Goal: Navigation & Orientation: Find specific page/section

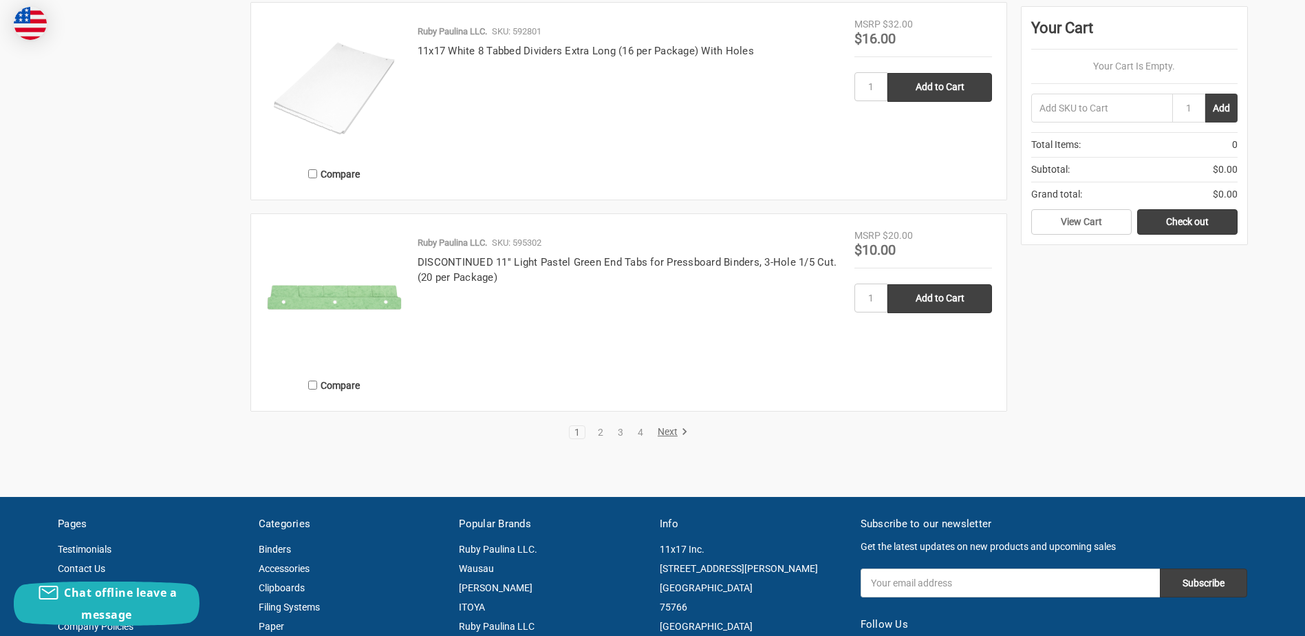
scroll to position [2614, 0]
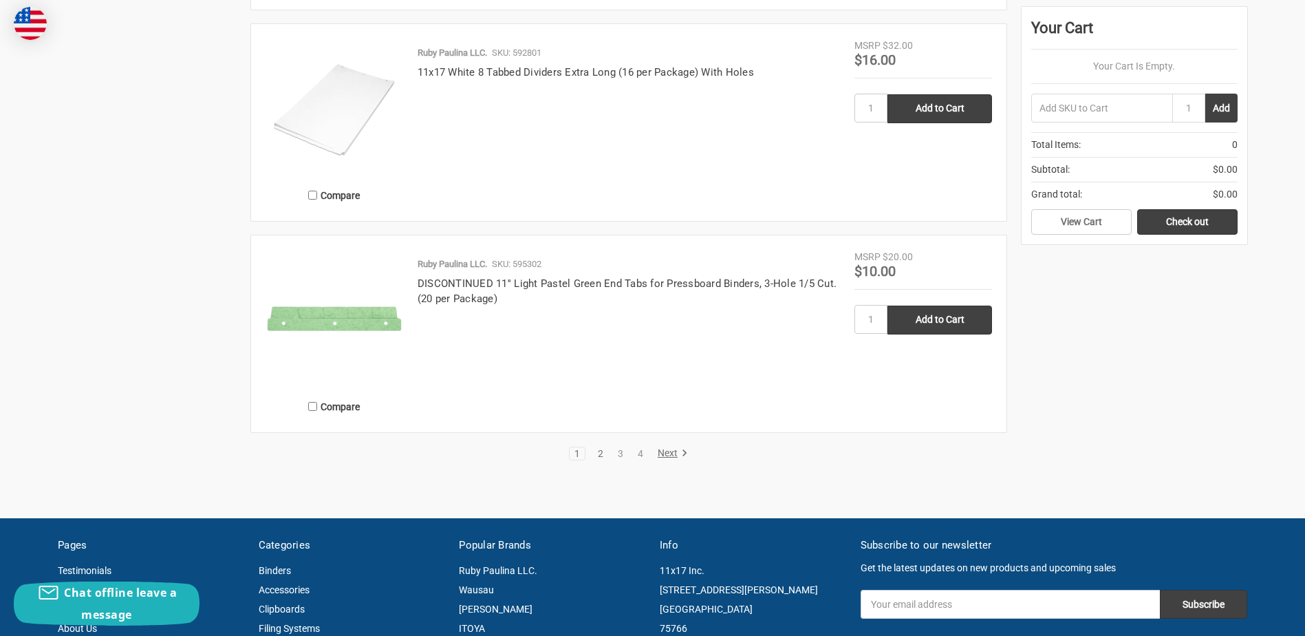
click at [597, 451] on link "2" at bounding box center [600, 454] width 15 height 10
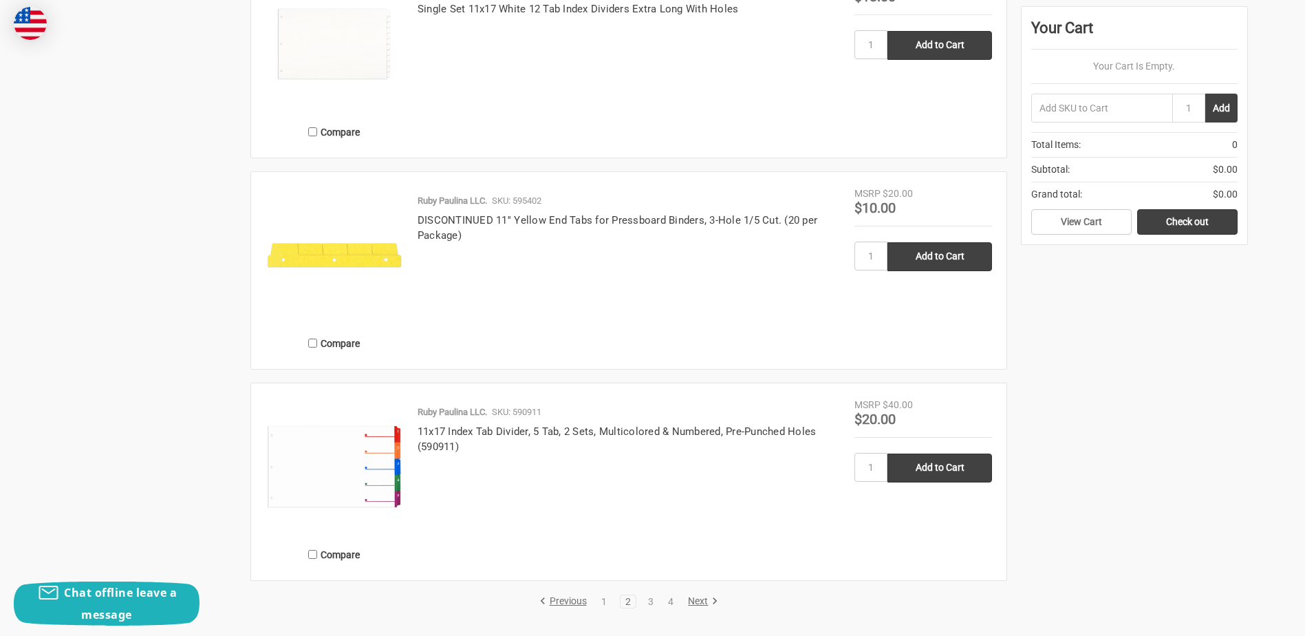
scroll to position [2477, 0]
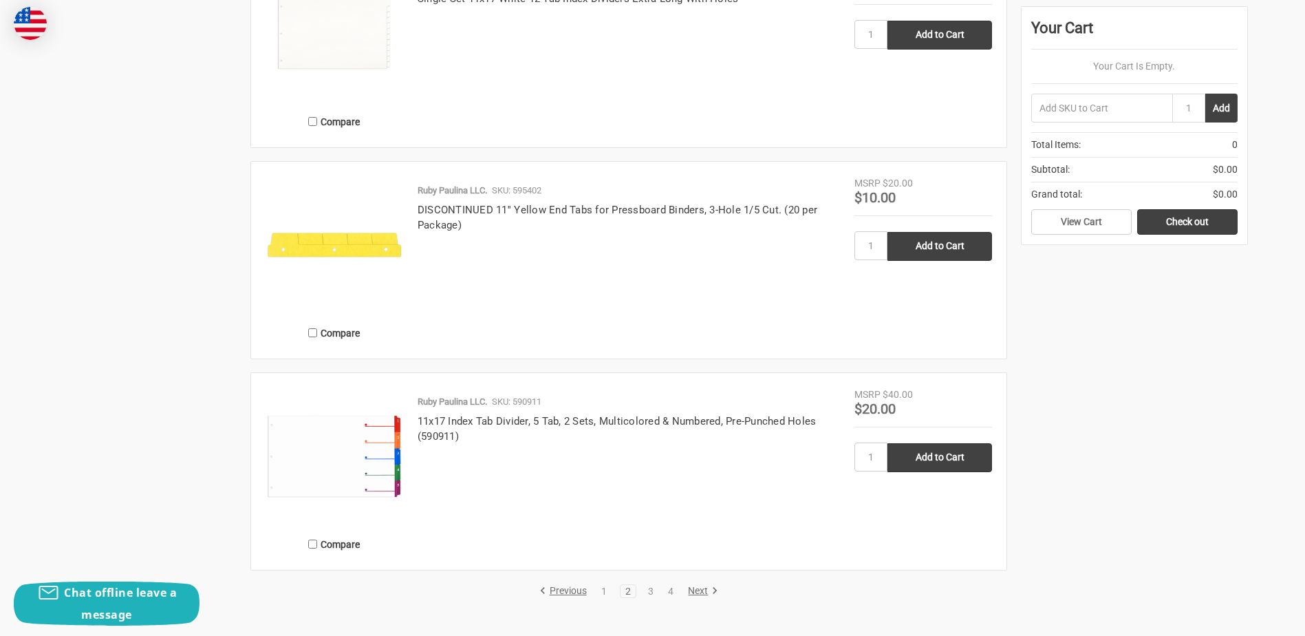
click at [654, 596] on li "3" at bounding box center [651, 591] width 17 height 14
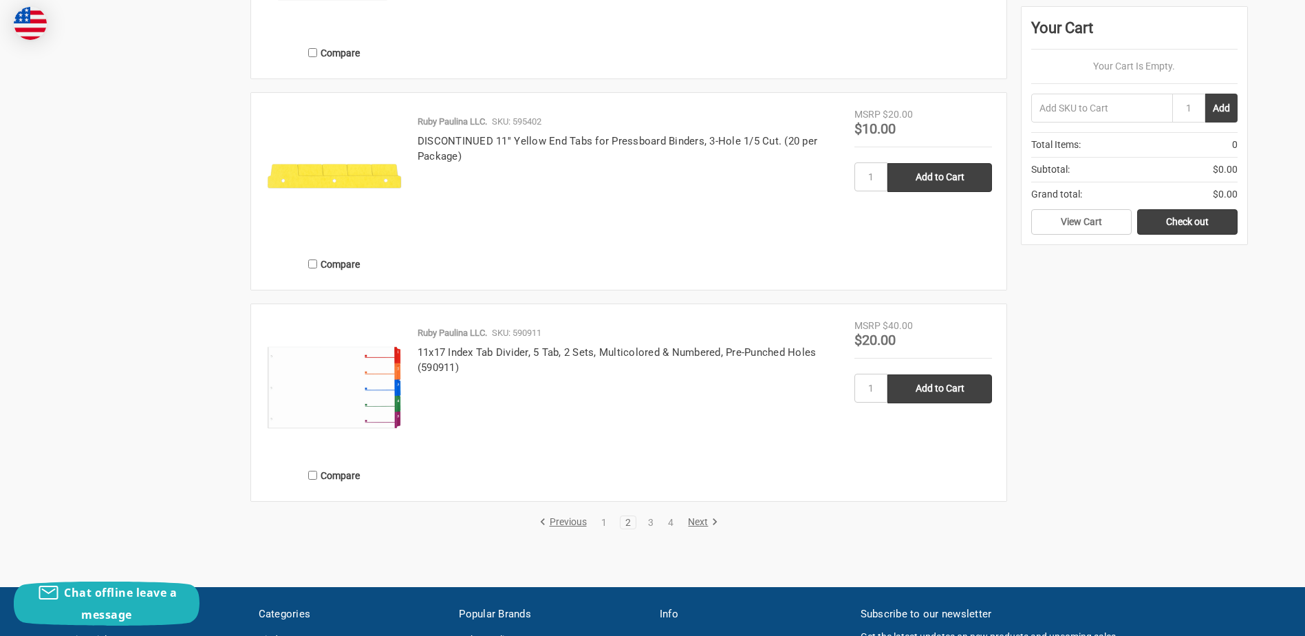
scroll to position [2821, 0]
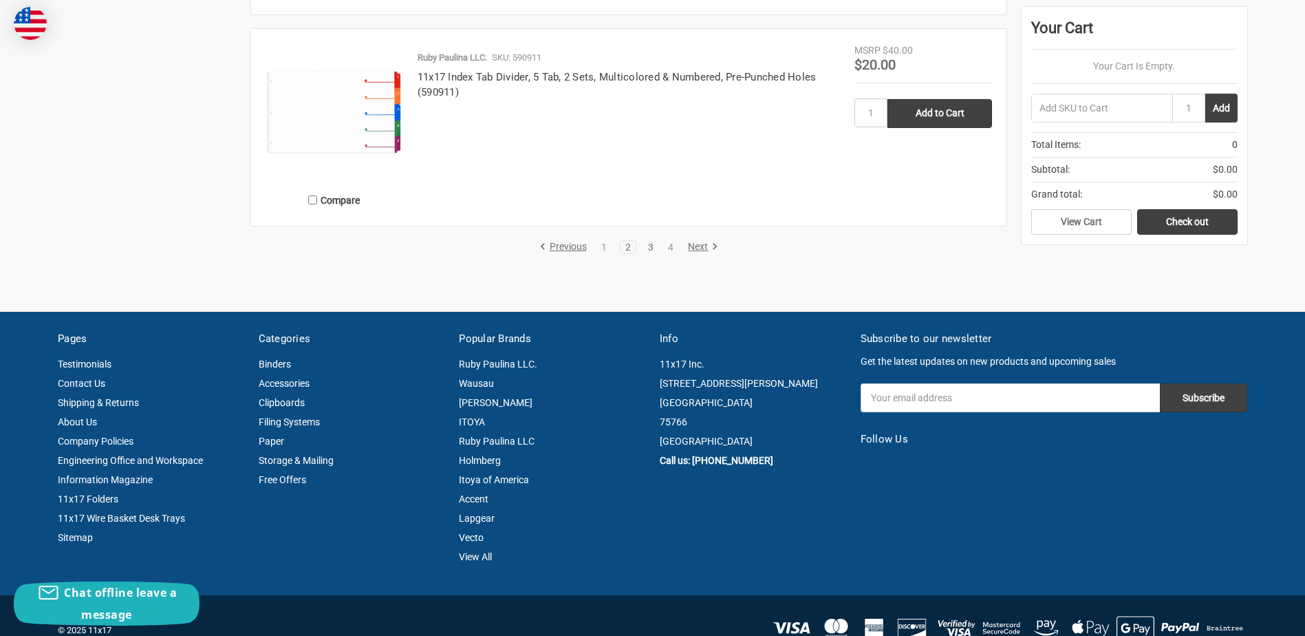
click at [651, 245] on link "3" at bounding box center [650, 247] width 15 height 10
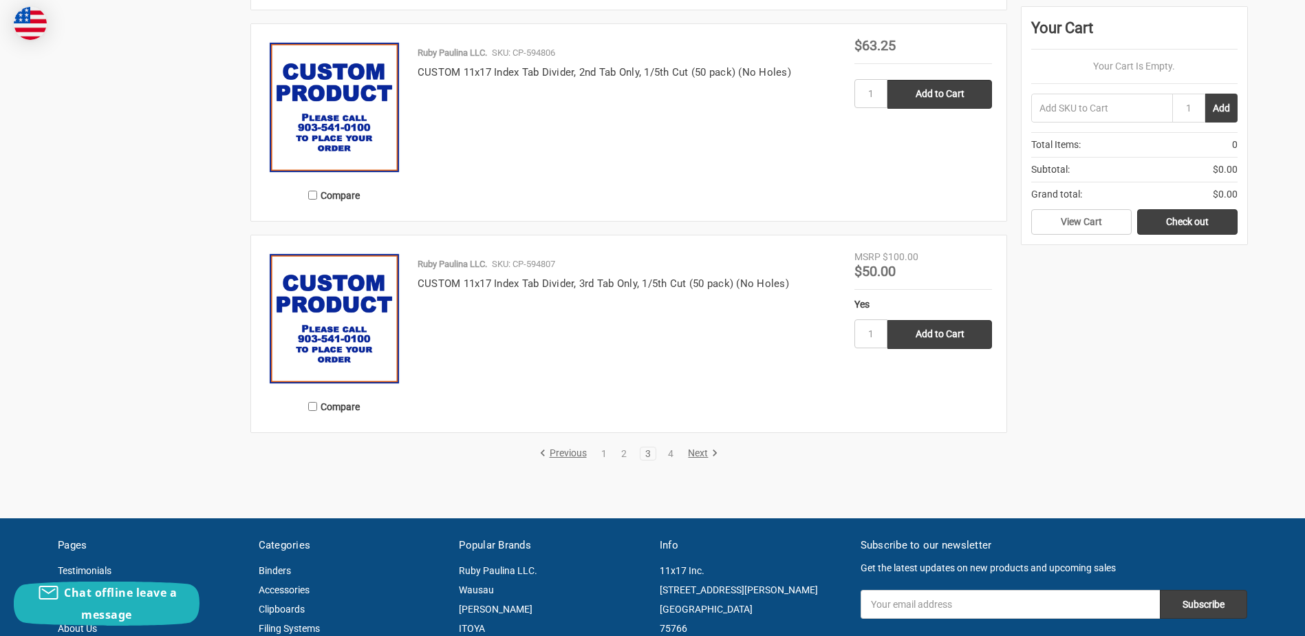
scroll to position [2958, 0]
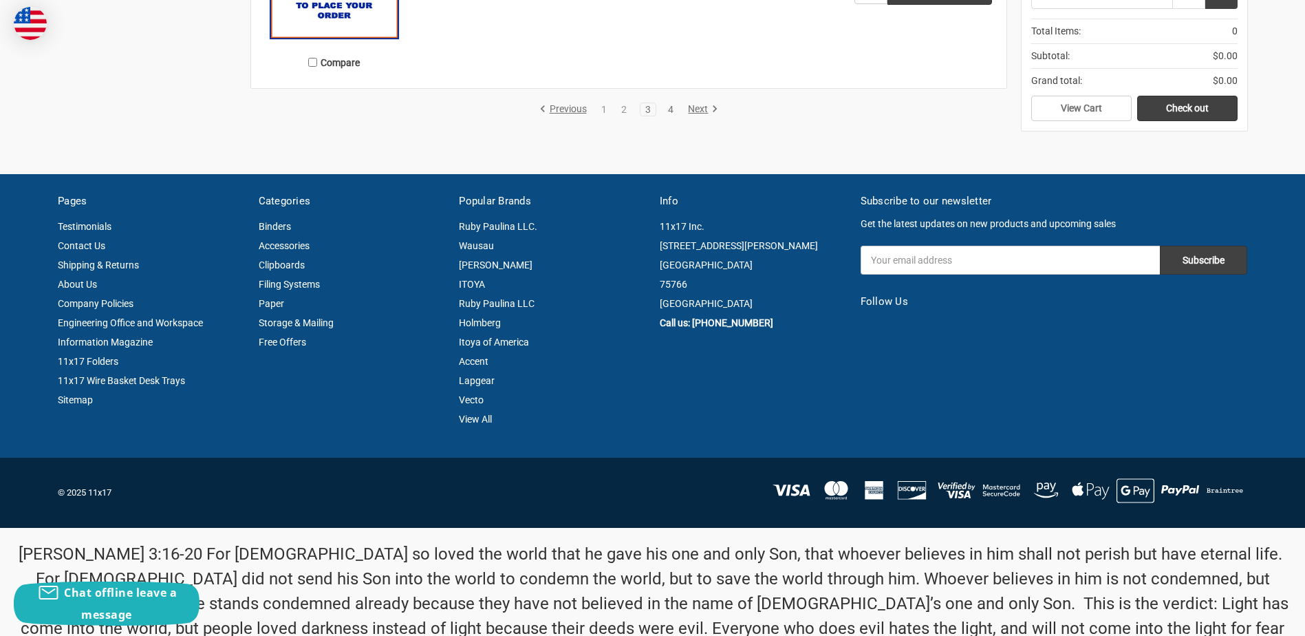
click at [671, 109] on link "4" at bounding box center [670, 110] width 15 height 10
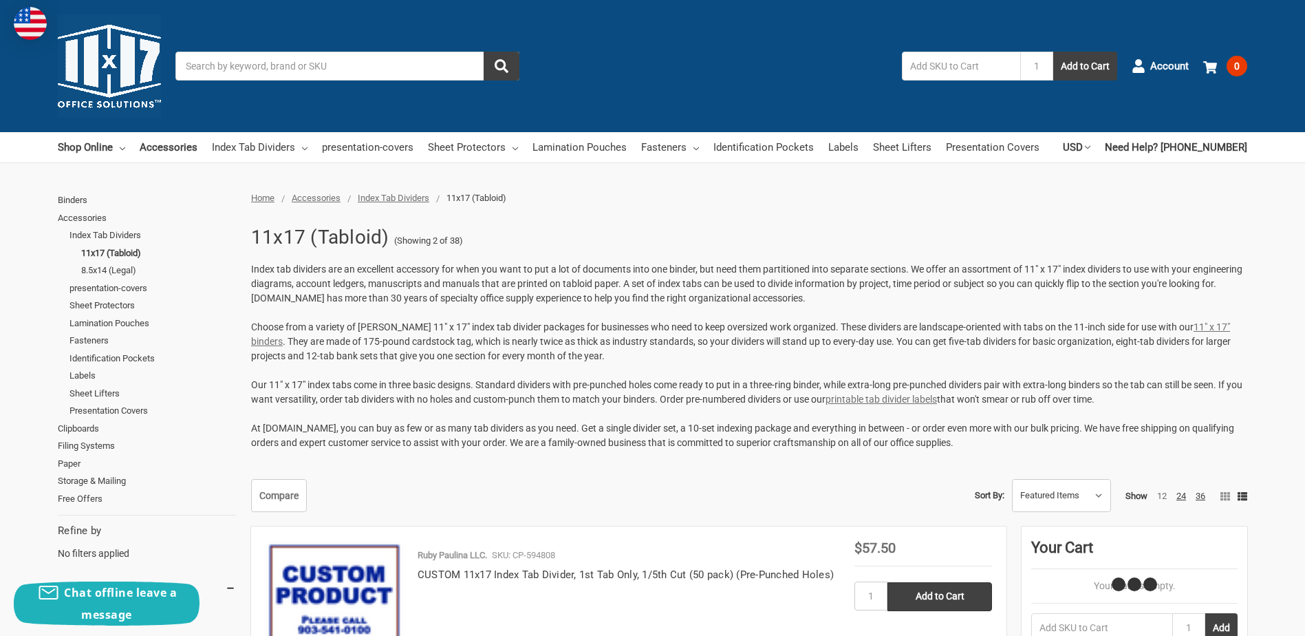
click at [700, 107] on div "Toggle menu Search 1 Add to Cart Account 0 Your Cart Your Cart Is Empty. Total …" at bounding box center [652, 66] width 1305 height 132
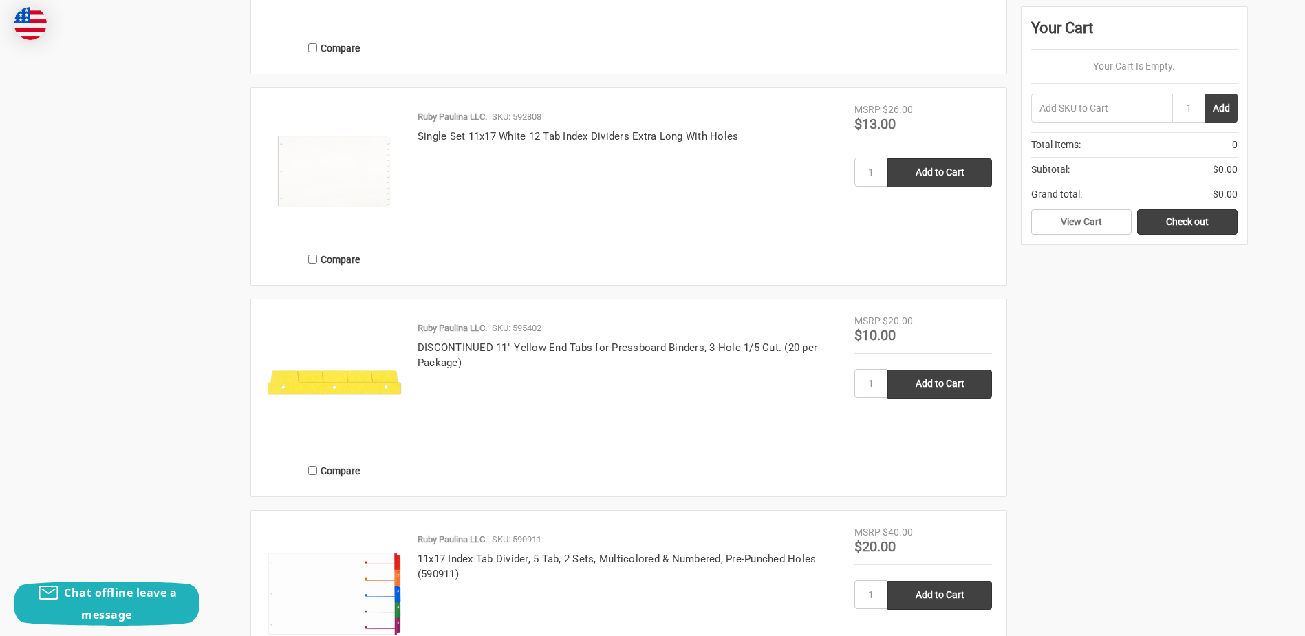
scroll to position [2545, 0]
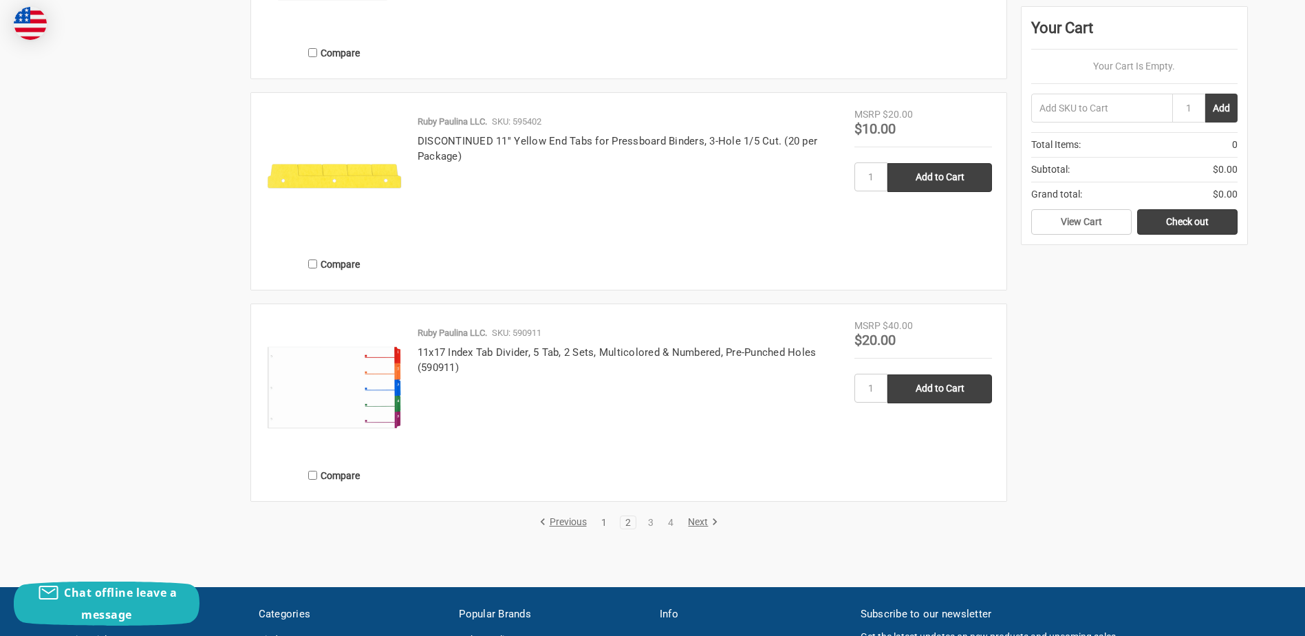
click at [600, 521] on link "1" at bounding box center [603, 522] width 15 height 10
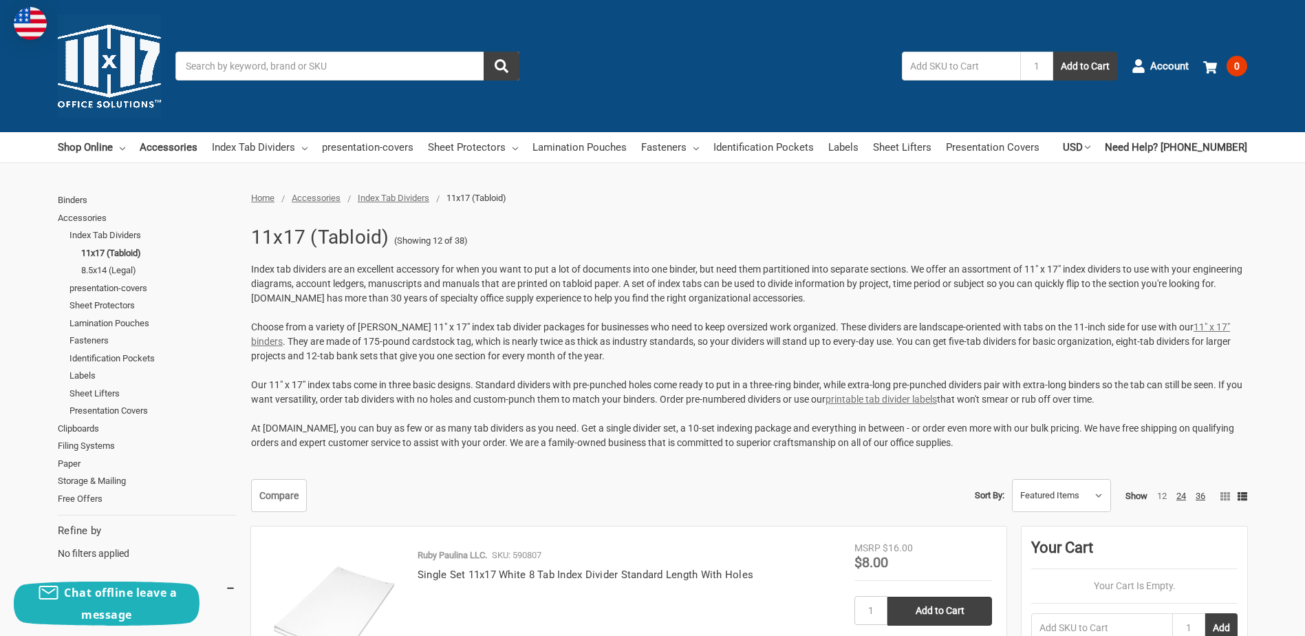
scroll to position [2614, 0]
